Goal: Task Accomplishment & Management: Manage account settings

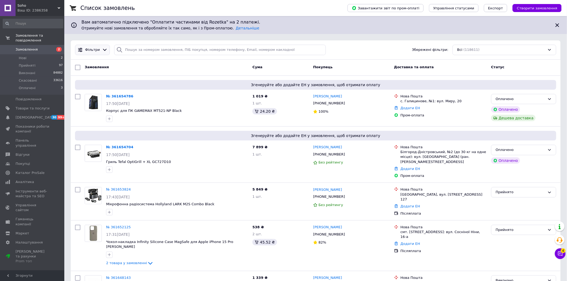
click at [95, 50] on span "Фільтри" at bounding box center [92, 49] width 15 height 5
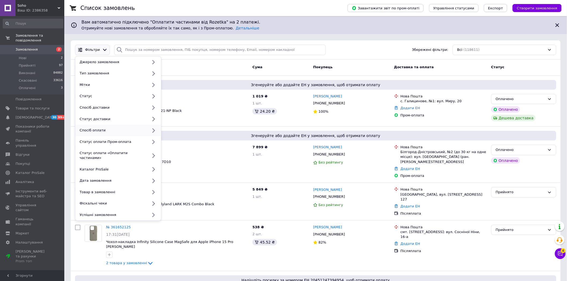
click at [109, 131] on div "Спосіб оплати" at bounding box center [112, 130] width 71 height 5
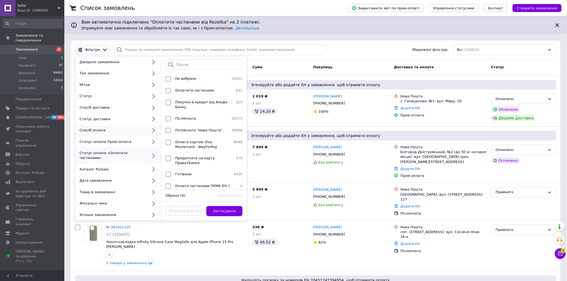
click at [127, 153] on div "Статус оплати «Оплатити частинами»" at bounding box center [112, 156] width 71 height 10
click at [140, 140] on div "Статус оплати Пром-оплата" at bounding box center [112, 142] width 71 height 5
click at [152, 142] on icon at bounding box center [153, 142] width 7 height 7
click at [113, 179] on div "Дата замовлення" at bounding box center [112, 181] width 71 height 5
click at [153, 178] on icon at bounding box center [153, 181] width 7 height 7
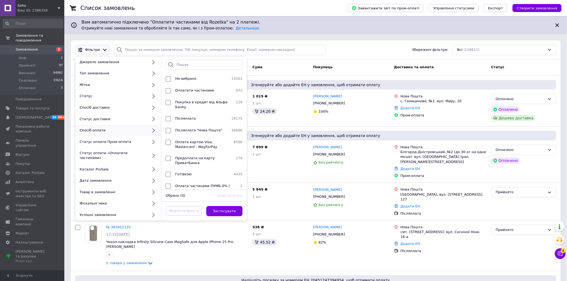
drag, startPoint x: 298, startPoint y: 32, endPoint x: 290, endPoint y: 33, distance: 7.5
click at [298, 32] on div "Вам автоматично підключено "Оплатити частинами від Rozetka" на 2 платежі. Отрим…" at bounding box center [315, 25] width 503 height 18
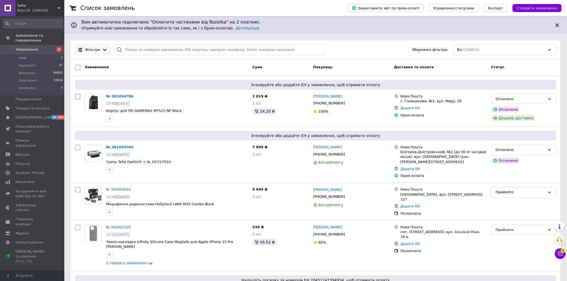
click at [102, 51] on icon at bounding box center [105, 50] width 6 height 6
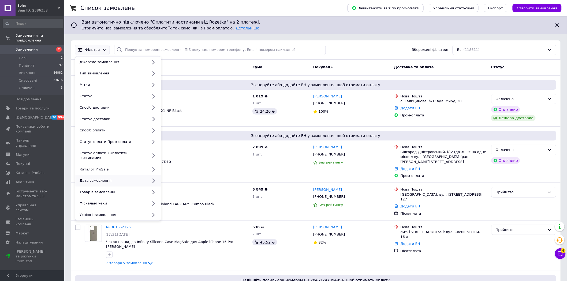
click at [112, 180] on div "Дата замовлення" at bounding box center [118, 181] width 86 height 12
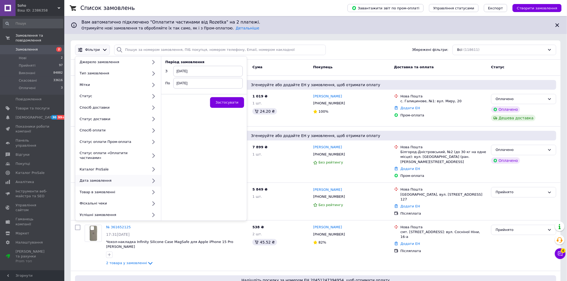
click at [184, 69] on span "[DATE]" at bounding box center [207, 71] width 69 height 11
click at [181, 71] on span "[DATE]" at bounding box center [207, 71] width 69 height 11
click at [182, 72] on span "[DATE]" at bounding box center [207, 71] width 69 height 11
click at [179, 102] on td "1" at bounding box center [180, 104] width 10 height 8
click at [188, 85] on span "[DATE]" at bounding box center [207, 83] width 69 height 11
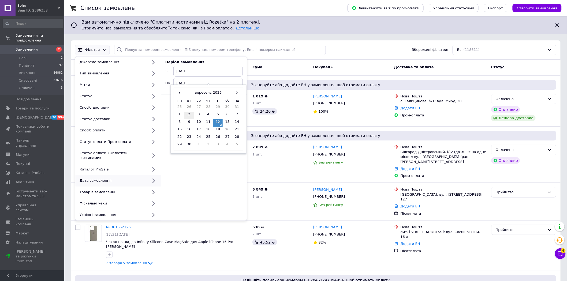
click at [190, 115] on td "2" at bounding box center [189, 116] width 10 height 8
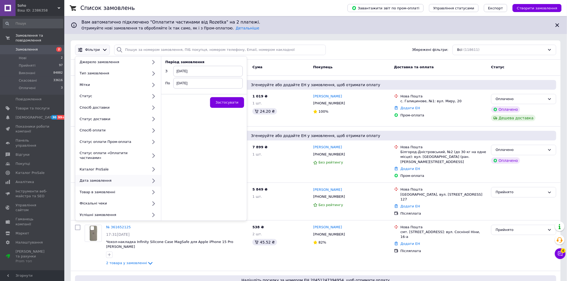
click at [184, 74] on span "[DATE]" at bounding box center [207, 71] width 69 height 11
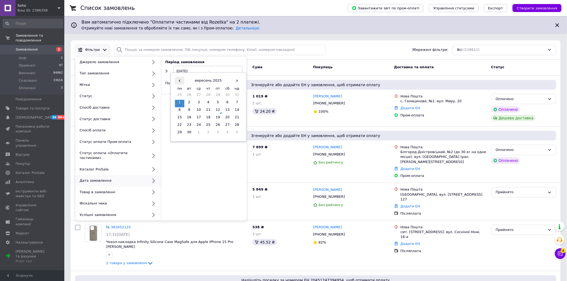
click at [179, 82] on span "‹" at bounding box center [180, 81] width 10 height 8
drag, startPoint x: 209, startPoint y: 126, endPoint x: 213, endPoint y: 115, distance: 11.3
click at [209, 126] on td "28" at bounding box center [209, 127] width 10 height 8
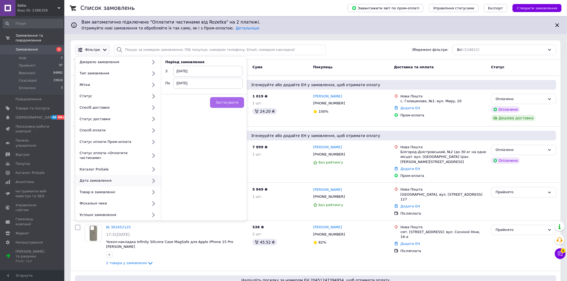
click at [224, 103] on span "Застосувати" at bounding box center [227, 103] width 23 height 4
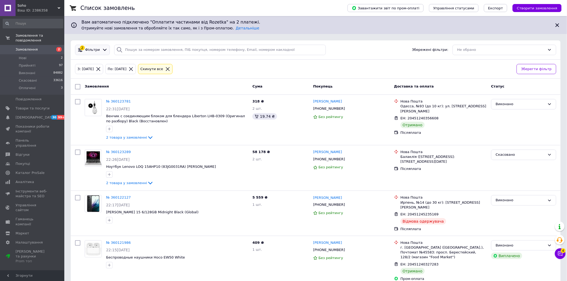
click at [94, 50] on span "Фільтри" at bounding box center [92, 49] width 15 height 5
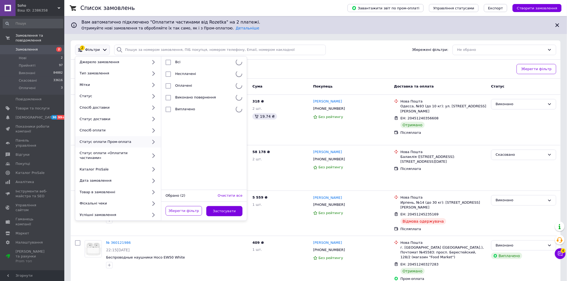
click at [118, 141] on div "Статус оплати Пром-оплата" at bounding box center [112, 142] width 71 height 5
click at [182, 84] on span "Оплачені" at bounding box center [183, 86] width 17 height 4
checkbox input "true"
click at [222, 206] on button "Застосувати" at bounding box center [224, 211] width 36 height 10
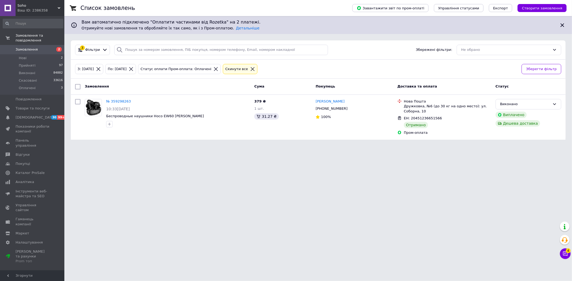
click at [214, 68] on icon at bounding box center [216, 69] width 4 height 4
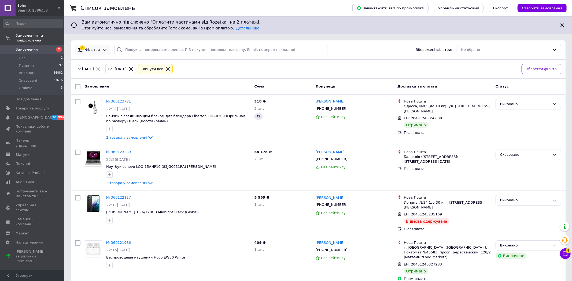
click at [94, 50] on span "Фільтри" at bounding box center [92, 49] width 15 height 5
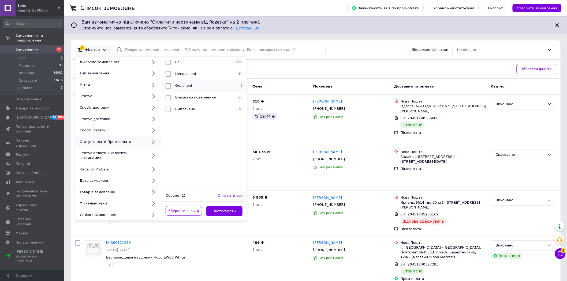
click at [170, 85] on input "checkbox" at bounding box center [168, 85] width 5 height 5
checkbox input "true"
click at [168, 74] on input "checkbox" at bounding box center [168, 74] width 5 height 5
checkbox input "true"
click at [224, 206] on button "Застосувати" at bounding box center [224, 211] width 36 height 10
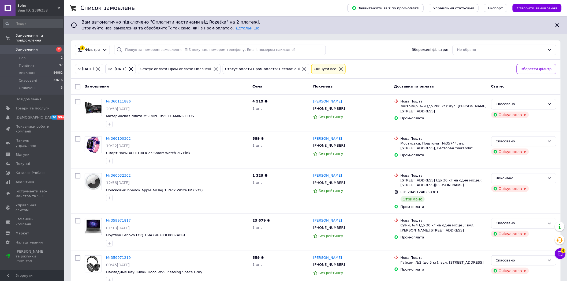
click at [317, 70] on div "Cкинути все" at bounding box center [325, 69] width 25 height 6
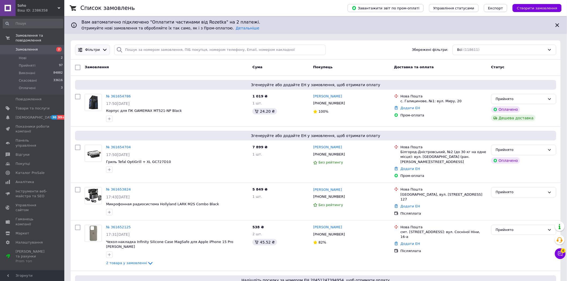
click at [94, 51] on span "Фільтри" at bounding box center [92, 49] width 15 height 5
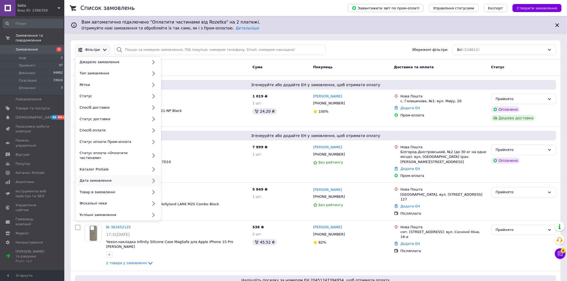
click at [103, 179] on div "Дата замовлення" at bounding box center [112, 181] width 71 height 5
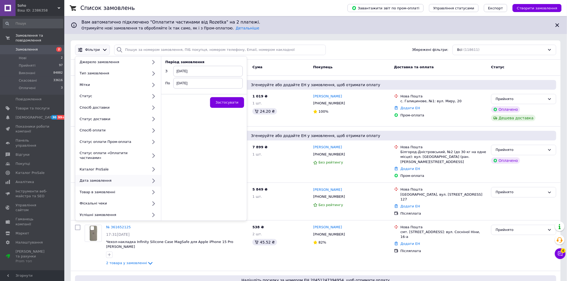
click at [203, 71] on span "[DATE]" at bounding box center [207, 71] width 69 height 11
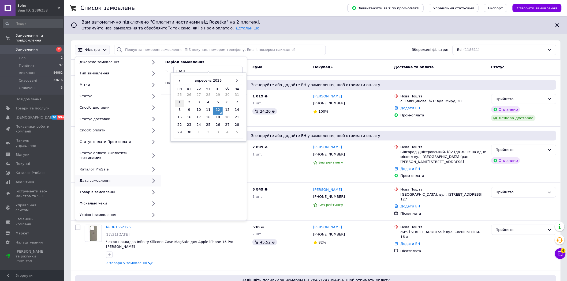
drag, startPoint x: 179, startPoint y: 101, endPoint x: 196, endPoint y: 82, distance: 25.6
click at [179, 101] on td "1" at bounding box center [180, 104] width 10 height 8
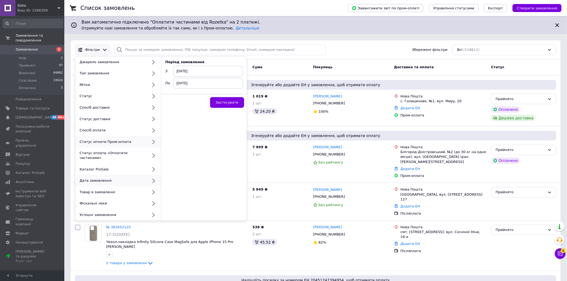
click at [138, 143] on div "Статус оплати Пром-оплата" at bounding box center [112, 142] width 71 height 5
click at [155, 141] on icon at bounding box center [153, 142] width 7 height 7
click at [153, 142] on icon at bounding box center [153, 142] width 7 height 7
click at [229, 103] on span "Застосувати" at bounding box center [227, 103] width 23 height 4
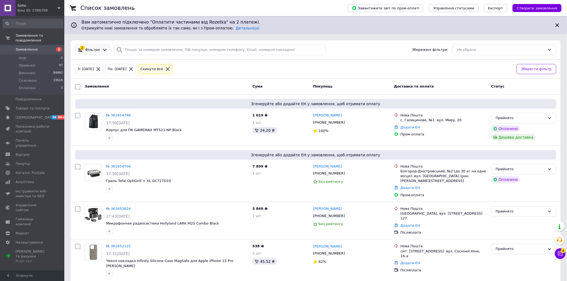
click at [93, 47] on div "2 Фільтри" at bounding box center [92, 50] width 32 height 6
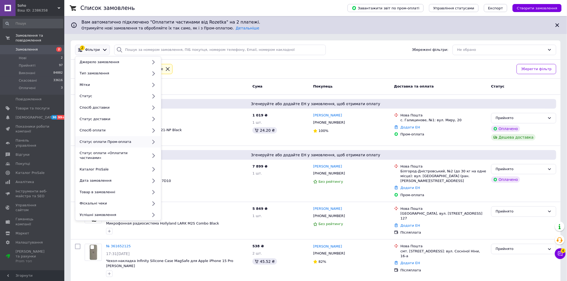
click at [140, 142] on div "Статус оплати Пром-оплата" at bounding box center [112, 142] width 71 height 5
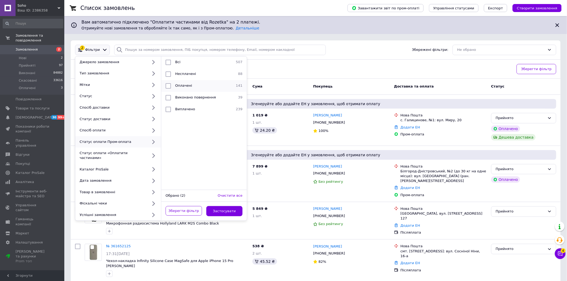
click at [167, 85] on input "checkbox" at bounding box center [168, 85] width 5 height 5
checkbox input "true"
click at [223, 209] on button "Застосувати" at bounding box center [224, 211] width 36 height 10
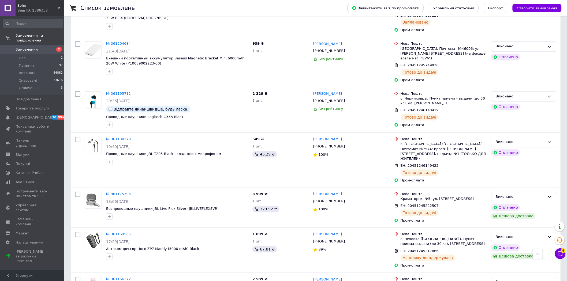
scroll to position [4922, 0]
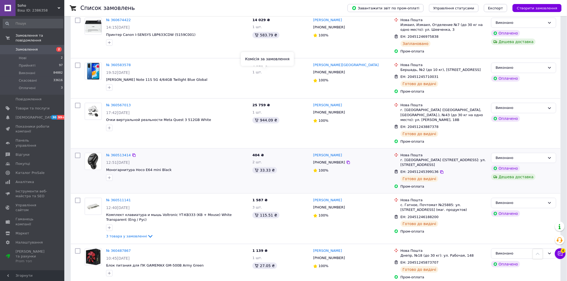
scroll to position [1727, 0]
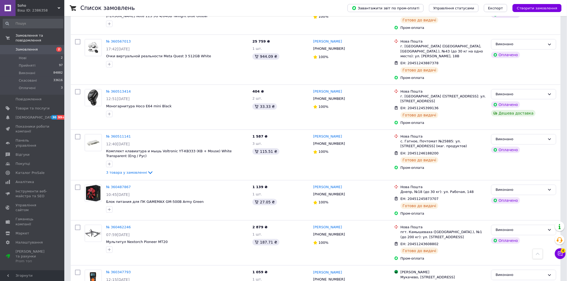
click at [148, 13] on div "Список замовлень" at bounding box center [208, 8] width 257 height 16
